Goal: Transaction & Acquisition: Download file/media

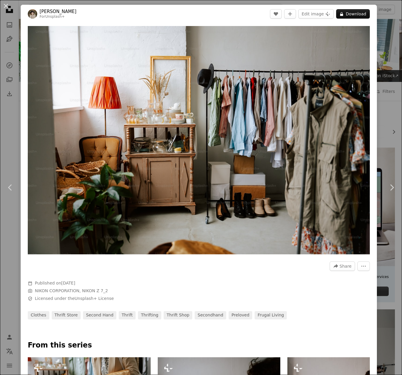
scroll to position [786, 0]
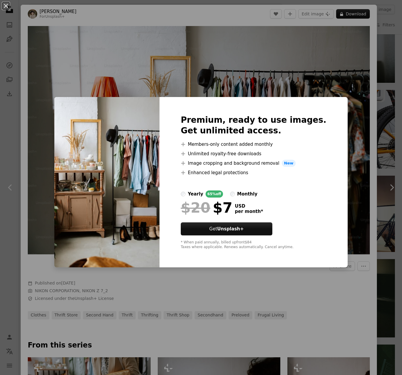
click at [312, 311] on div "An X shape Premium, ready to use images. Get unlimited access. A plus sign Memb…" at bounding box center [201, 187] width 402 height 375
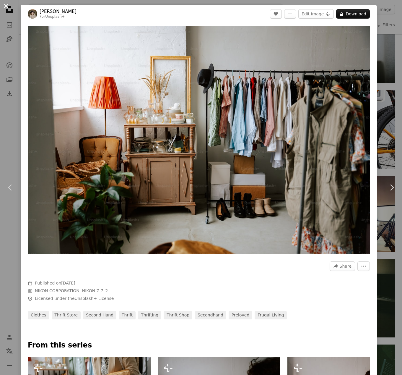
click at [7, 6] on button "An X shape" at bounding box center [5, 5] width 7 height 7
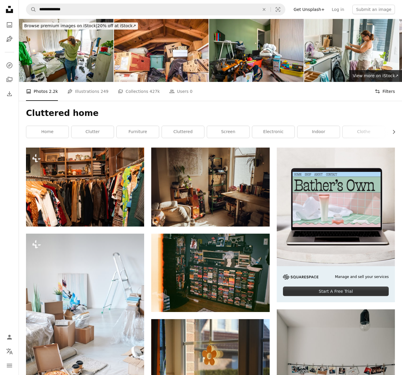
click at [389, 90] on button "Filters Filters" at bounding box center [385, 91] width 20 height 19
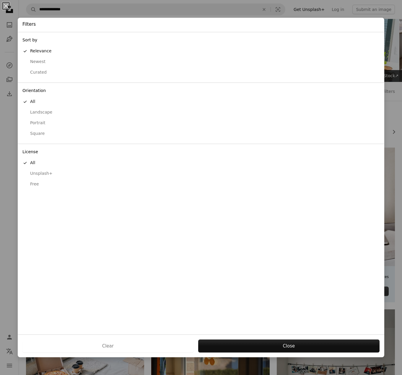
click at [39, 182] on div "Free" at bounding box center [200, 184] width 357 height 6
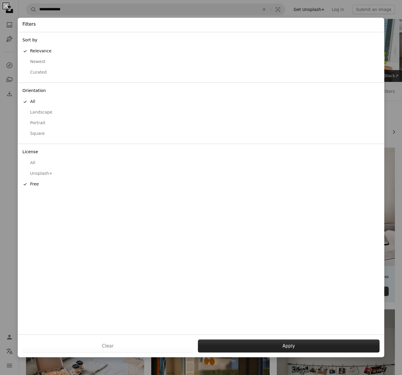
click at [300, 348] on button "Apply" at bounding box center [289, 345] width 182 height 13
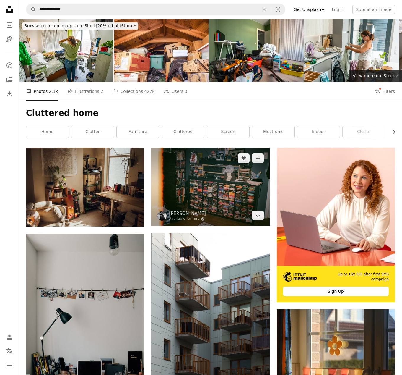
click at [224, 184] on img at bounding box center [210, 186] width 118 height 78
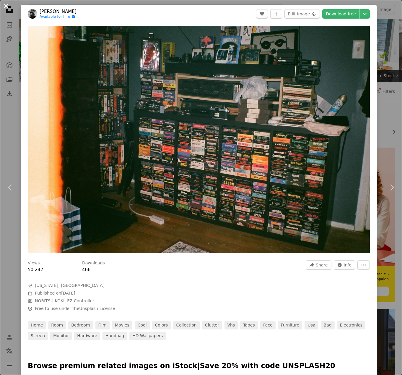
click at [6, 7] on button "An X shape" at bounding box center [5, 5] width 7 height 7
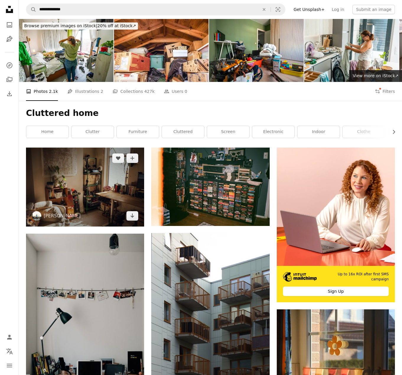
click at [112, 178] on img at bounding box center [85, 186] width 118 height 79
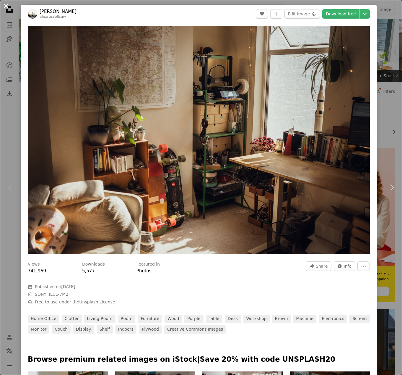
click at [6, 6] on button "An X shape" at bounding box center [5, 5] width 7 height 7
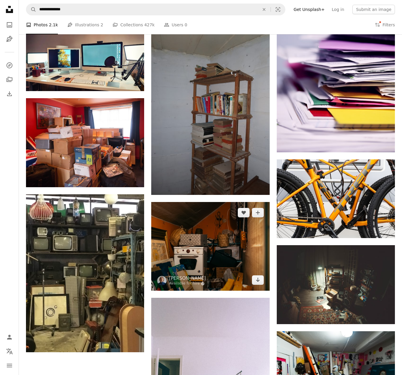
scroll to position [593, 0]
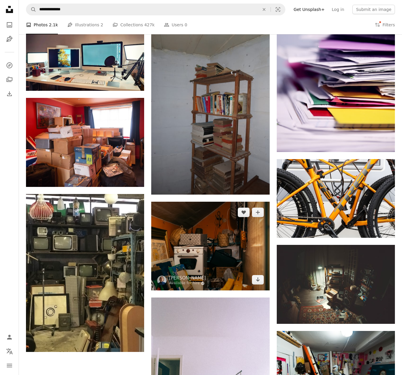
click at [191, 233] on img at bounding box center [210, 246] width 118 height 89
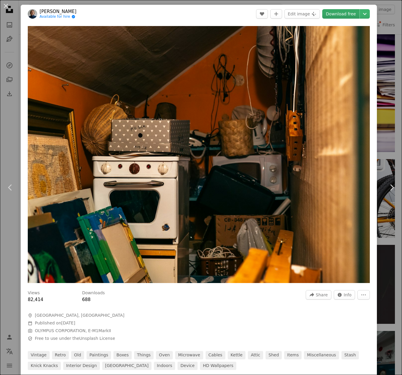
click at [349, 14] on link "Download free" at bounding box center [340, 13] width 37 height 9
